Goal: Task Accomplishment & Management: Use online tool/utility

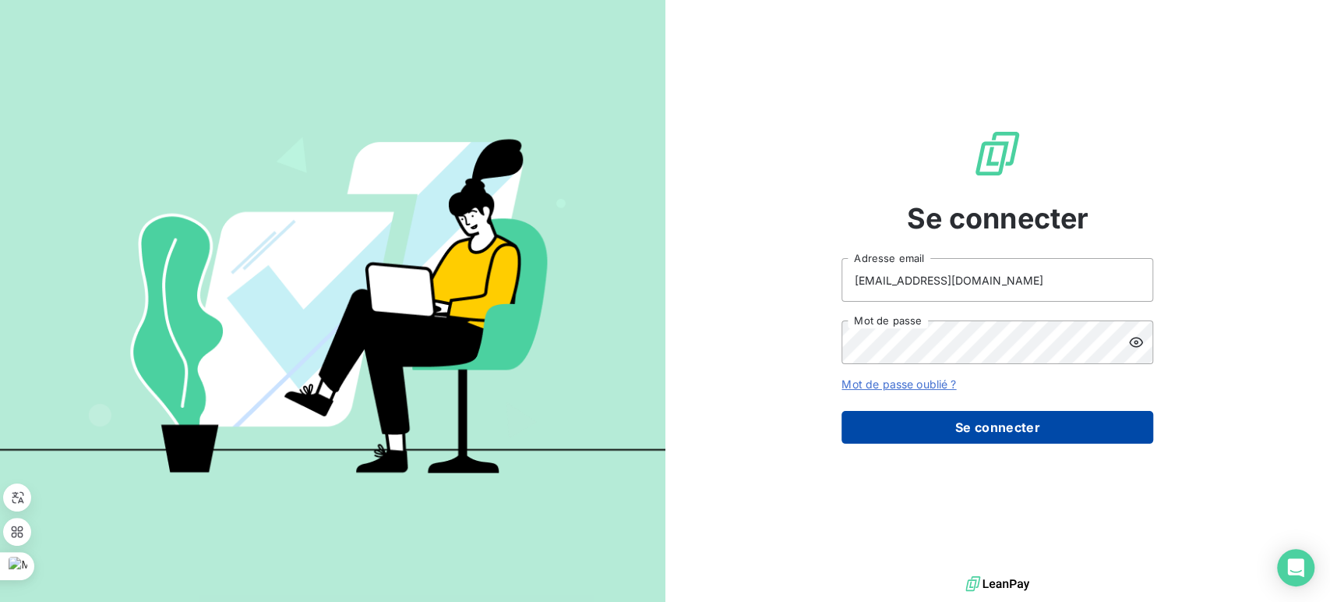
click at [1050, 436] on button "Se connecter" at bounding box center [998, 427] width 312 height 33
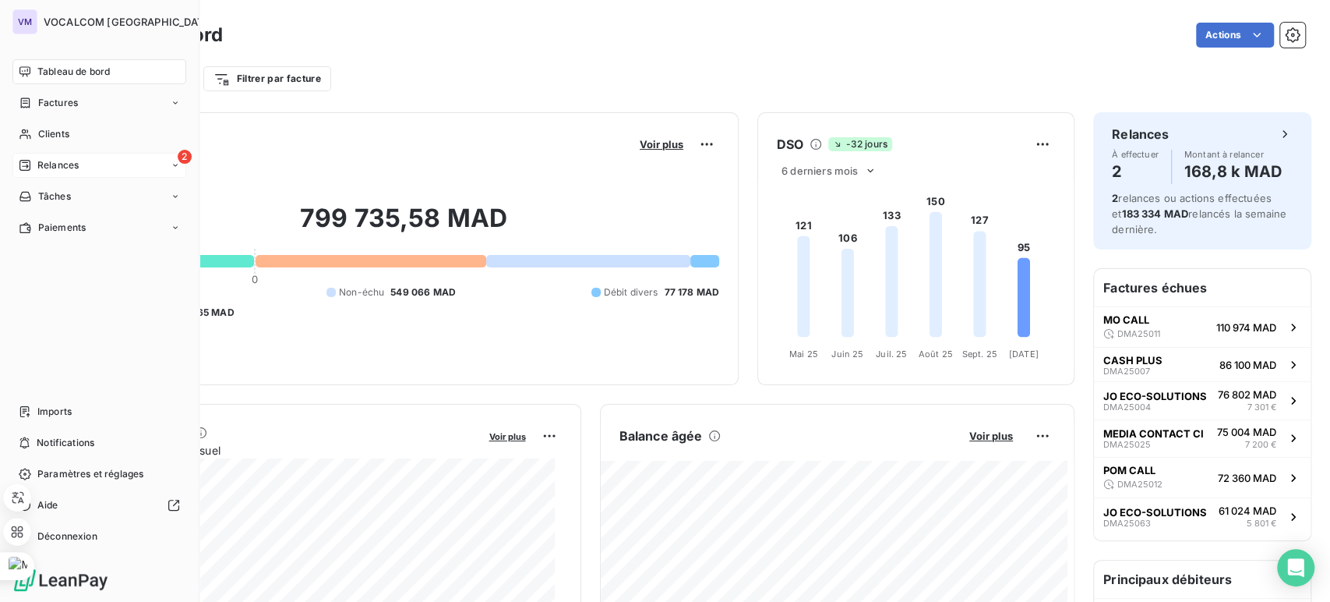
click at [44, 164] on span "Relances" at bounding box center [57, 165] width 41 height 14
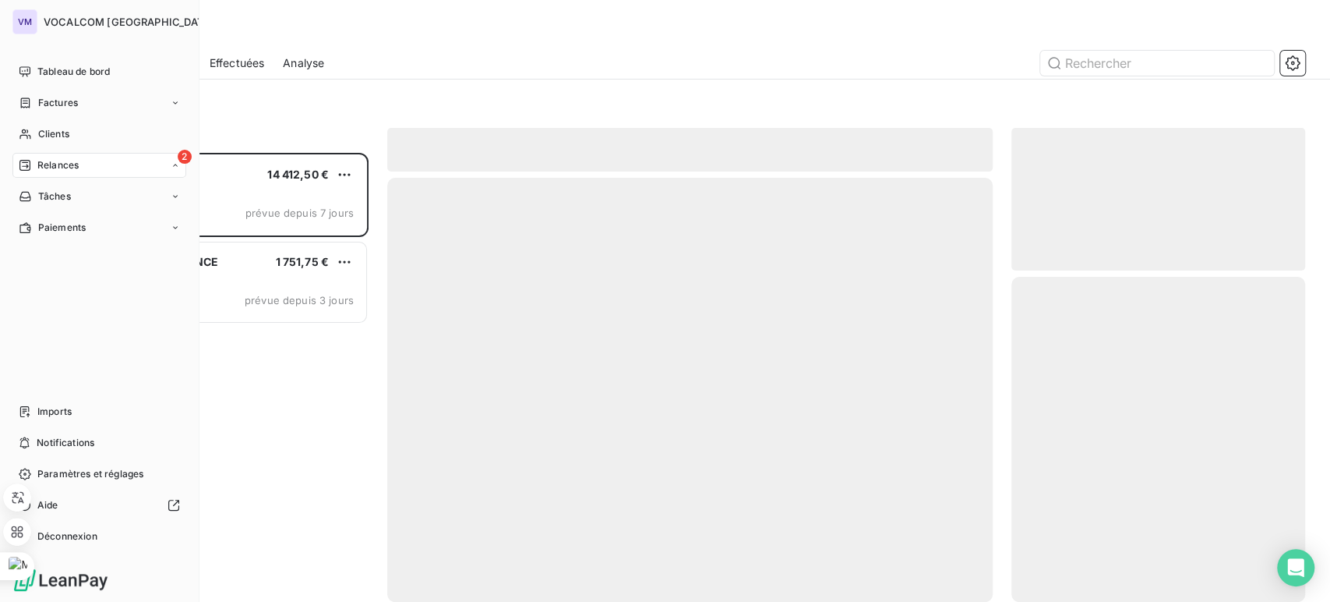
scroll to position [436, 281]
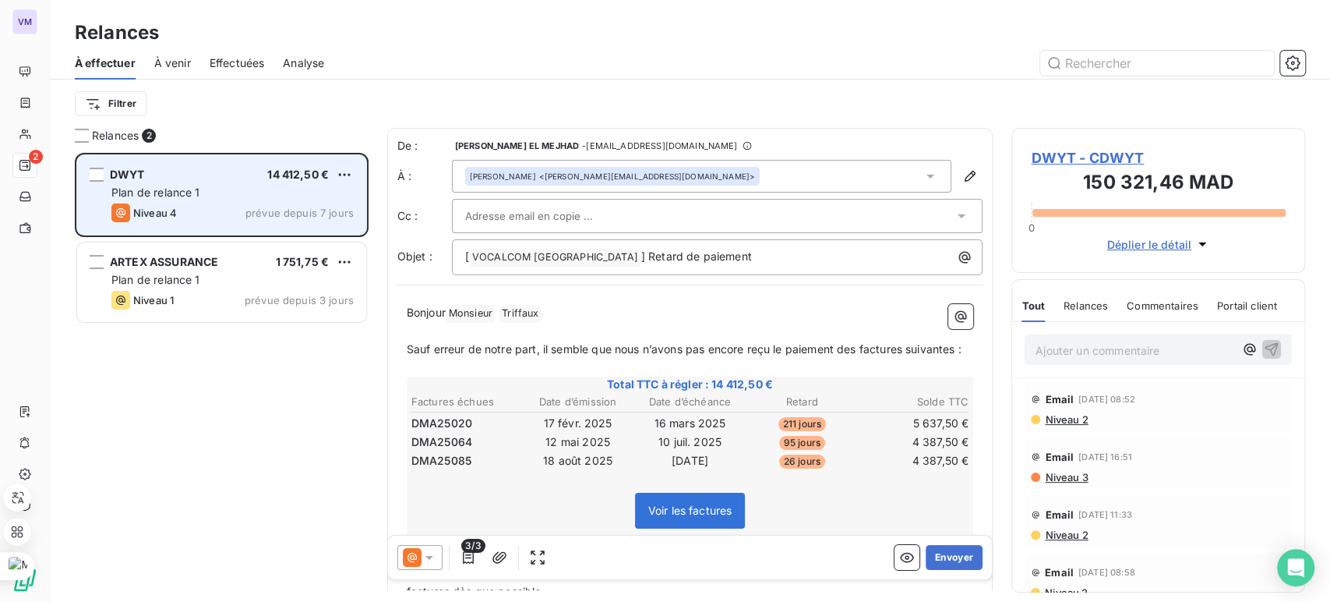
click at [246, 193] on div "Plan de relance 1" at bounding box center [232, 193] width 242 height 16
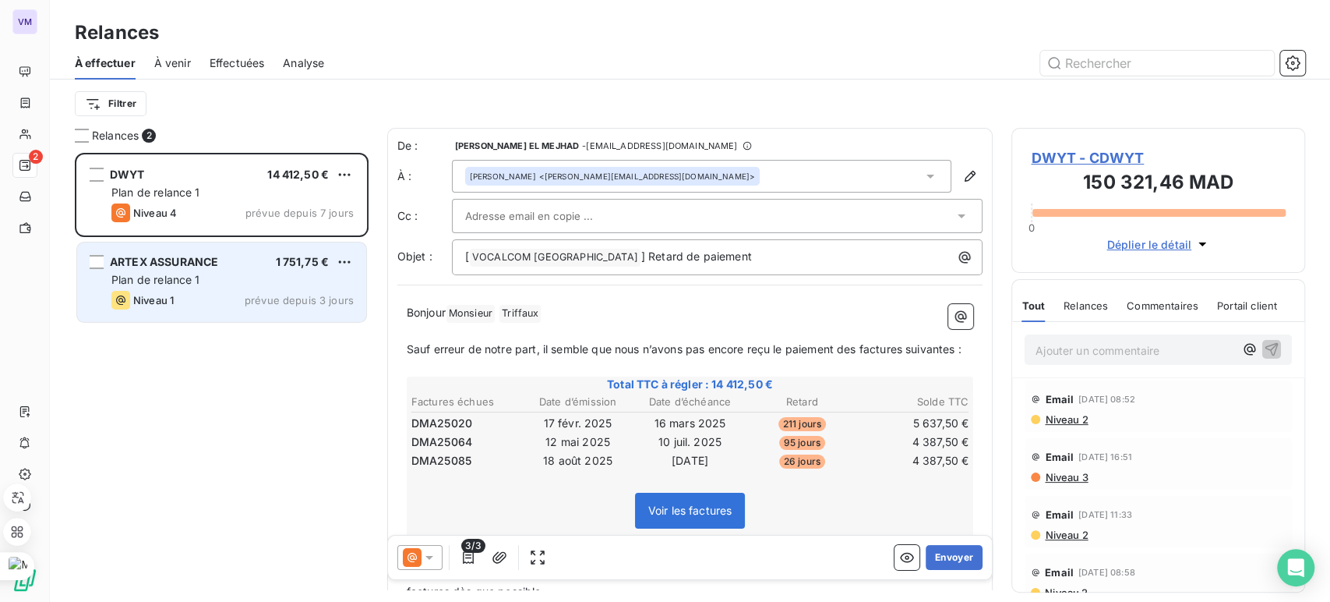
click at [235, 269] on div "ARTEX ASSURANCE 1 751,75 € Plan de relance 1 Niveau 1 prévue depuis 3 jours" at bounding box center [221, 281] width 289 height 79
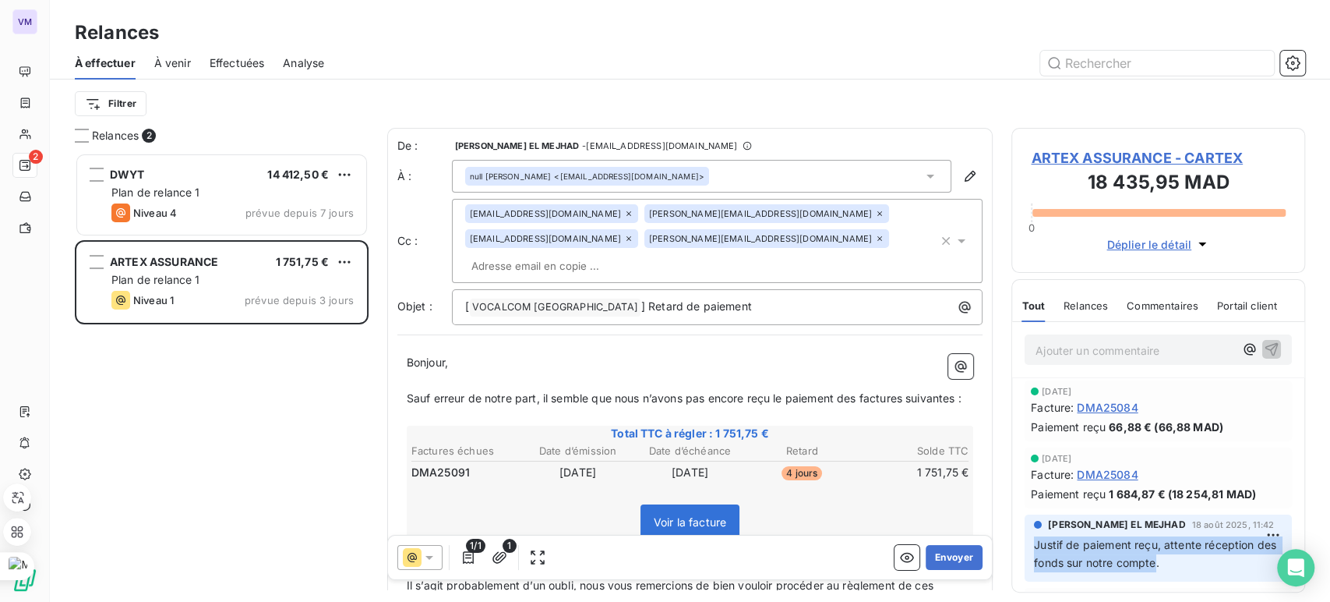
drag, startPoint x: 1177, startPoint y: 561, endPoint x: 1029, endPoint y: 544, distance: 149.0
click at [1029, 544] on div "[PERSON_NAME] [DATE] 11:42 Justif de paiement reçu, attente réception des fonds…" at bounding box center [1158, 547] width 267 height 67
copy span "Justif de paiement reçu, attente réception des fonds sur notre compte"
click at [1115, 348] on p "Ajouter un commentaire ﻿" at bounding box center [1135, 350] width 199 height 19
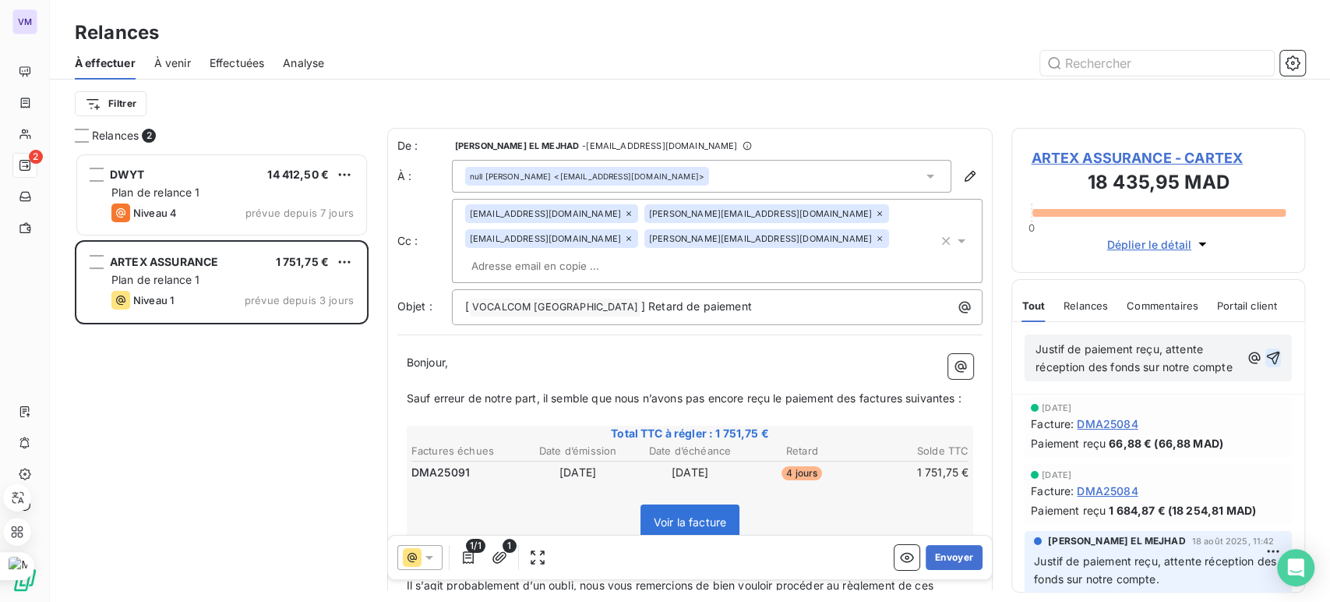
click at [1267, 365] on icon "button" at bounding box center [1273, 357] width 13 height 13
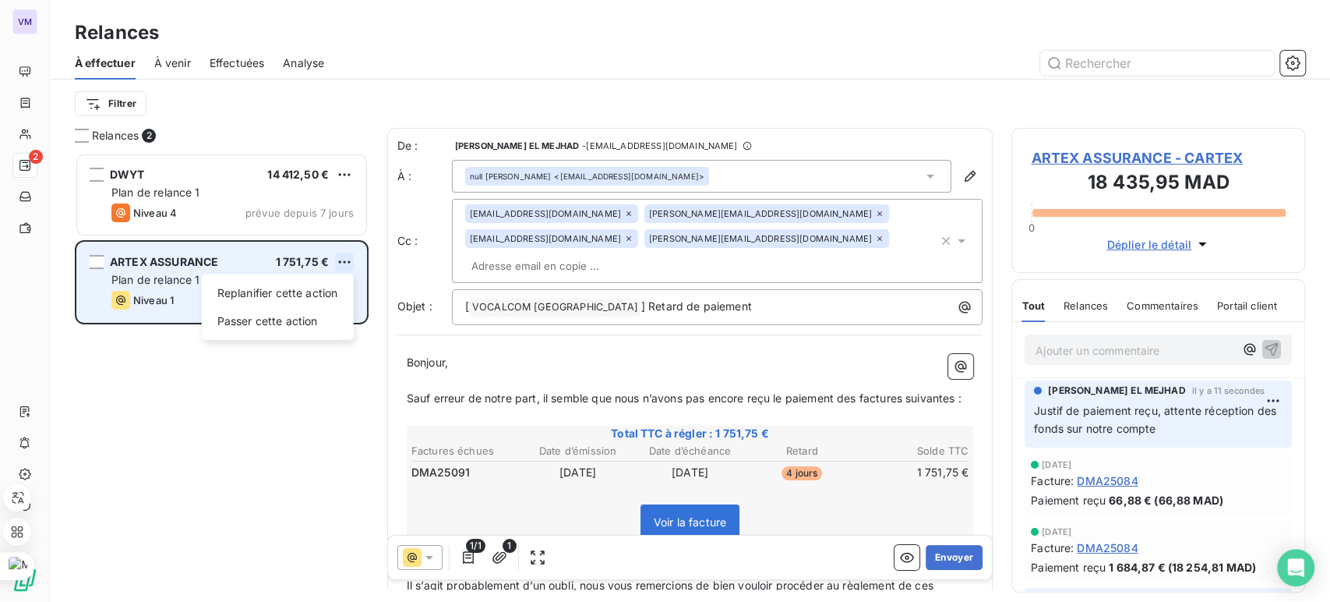
click at [347, 262] on html "VM 2 Relances À effectuer À venir Effectuées Analyse Filtrer Relances 2 DWYT 14…" at bounding box center [665, 301] width 1330 height 602
click at [319, 295] on div "Replanifier cette action" at bounding box center [277, 293] width 139 height 25
select select "9"
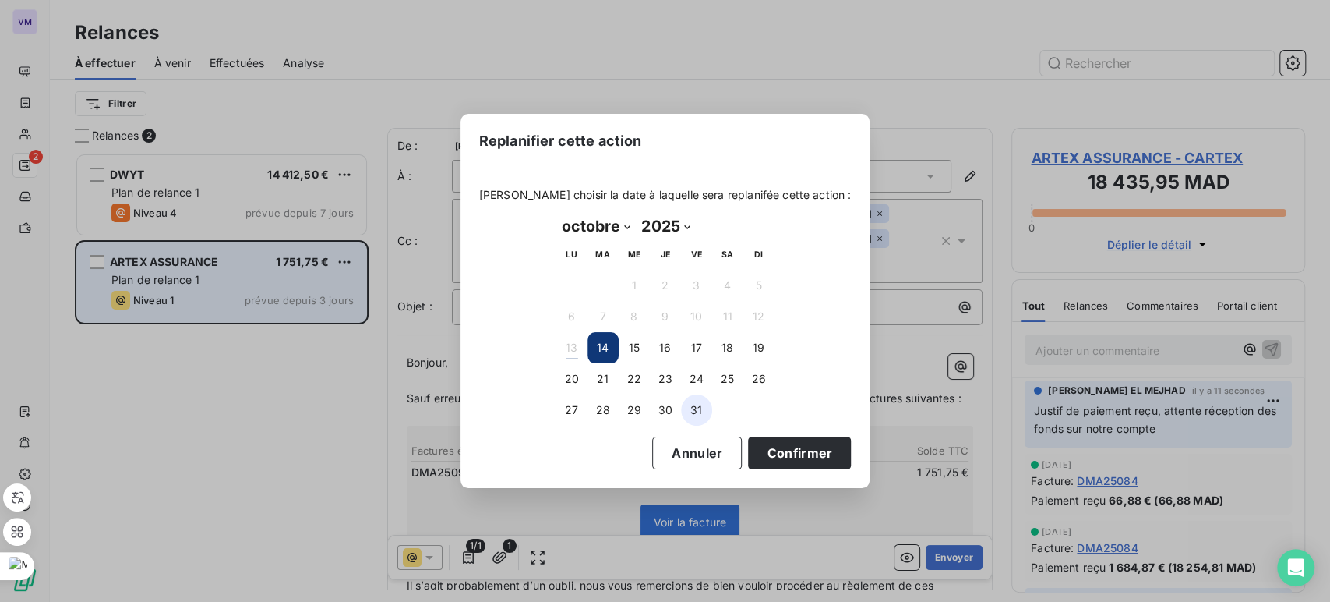
click at [695, 410] on button "31" at bounding box center [696, 409] width 31 height 31
click at [761, 453] on button "Confirmer" at bounding box center [799, 452] width 103 height 33
